Goal: Check status: Check status

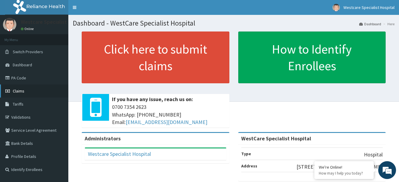
click at [11, 93] on link "Claims" at bounding box center [34, 90] width 68 height 13
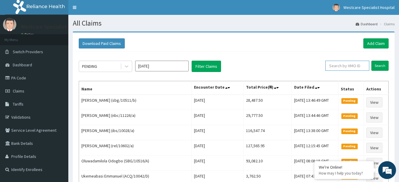
click at [347, 65] on input "text" at bounding box center [347, 66] width 44 height 10
paste input "PRN/10135/D"
type input "PRN/10135/D"
click at [377, 66] on input "Search" at bounding box center [380, 66] width 17 height 10
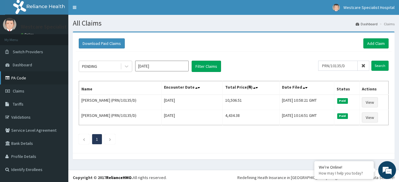
click at [20, 79] on link "PA Code" at bounding box center [34, 77] width 68 height 13
